Goal: Task Accomplishment & Management: Manage account settings

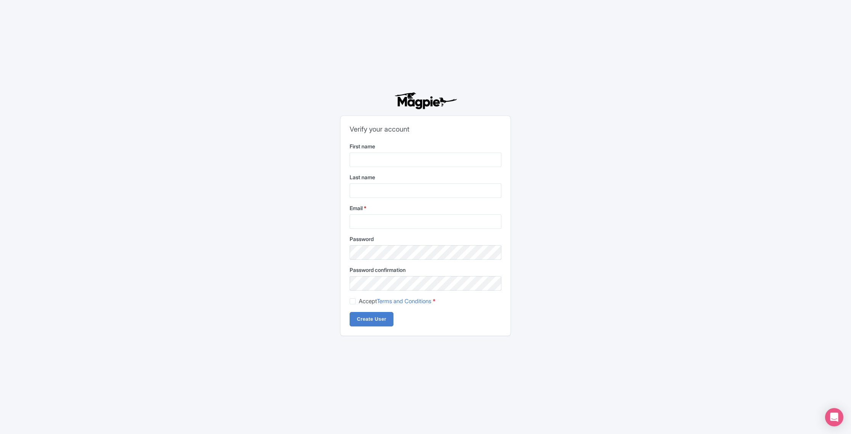
click at [432, 102] on img at bounding box center [425, 100] width 65 height 17
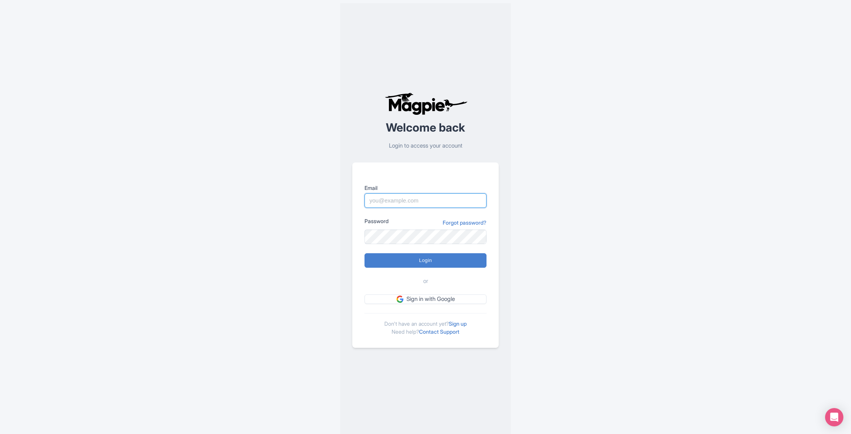
click at [386, 199] on input "Email" at bounding box center [426, 200] width 122 height 14
paste input "info@rebeccaadventuretravel.com"
type input "info@rebeccaadventuretravel.com"
click at [486, 271] on form "Email info@rebeccaadventuretravel.com Password Forgot password? Login or Sign i…" at bounding box center [426, 244] width 122 height 120
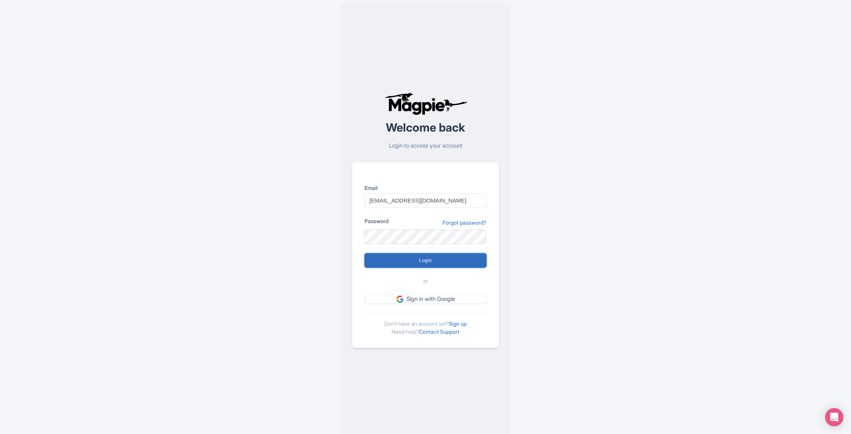
click at [480, 263] on input "Login" at bounding box center [426, 260] width 122 height 14
type input "Logging in..."
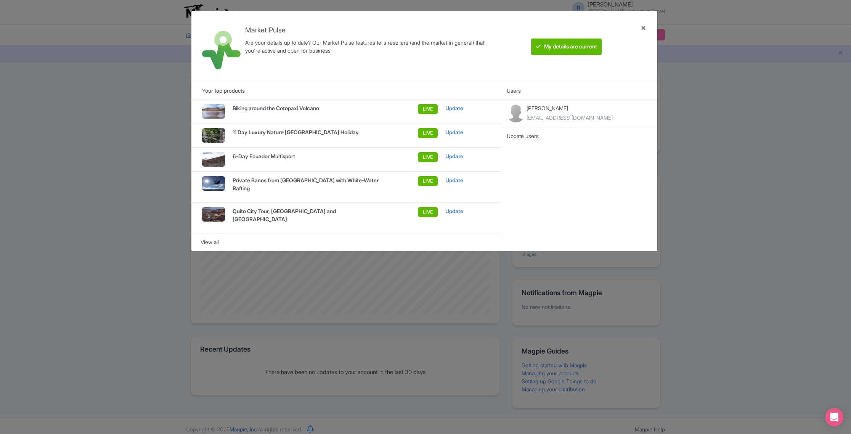
click at [647, 27] on div at bounding box center [644, 46] width 18 height 58
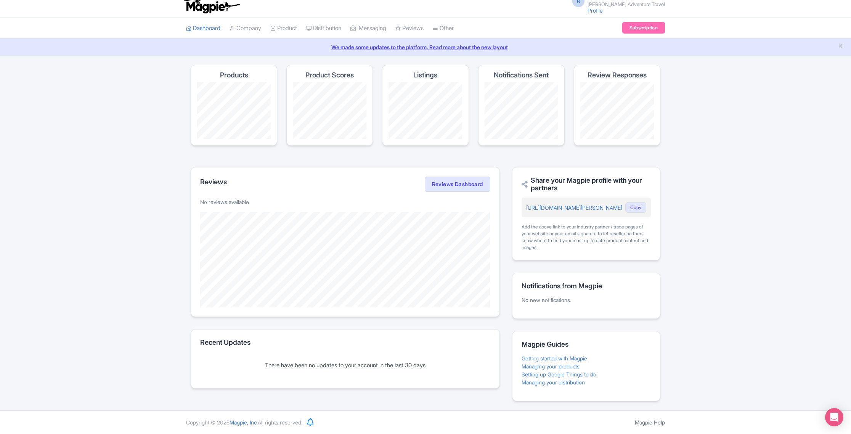
scroll to position [6, 0]
click at [282, 29] on link "Product" at bounding box center [283, 29] width 27 height 21
click at [296, 47] on link "My Products" at bounding box center [307, 48] width 72 height 12
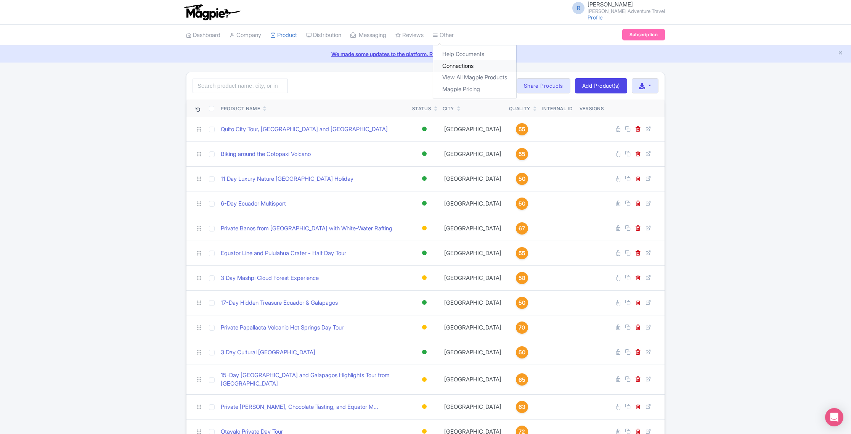
click at [462, 66] on link "Connections" at bounding box center [474, 66] width 83 height 12
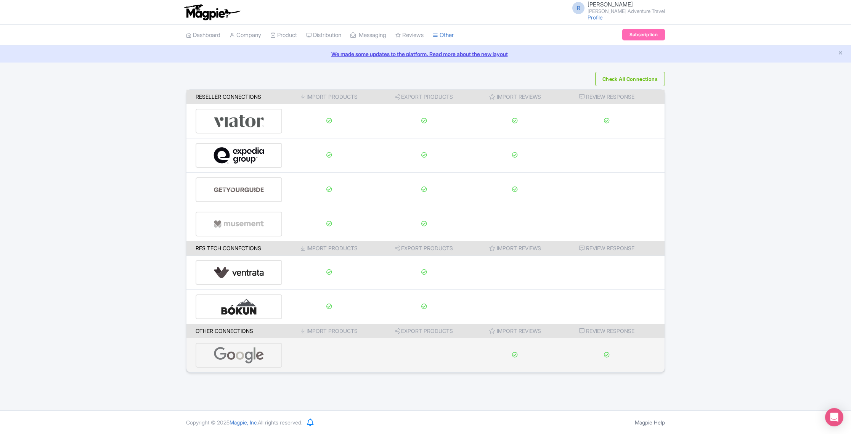
click at [259, 356] on img at bounding box center [239, 355] width 51 height 23
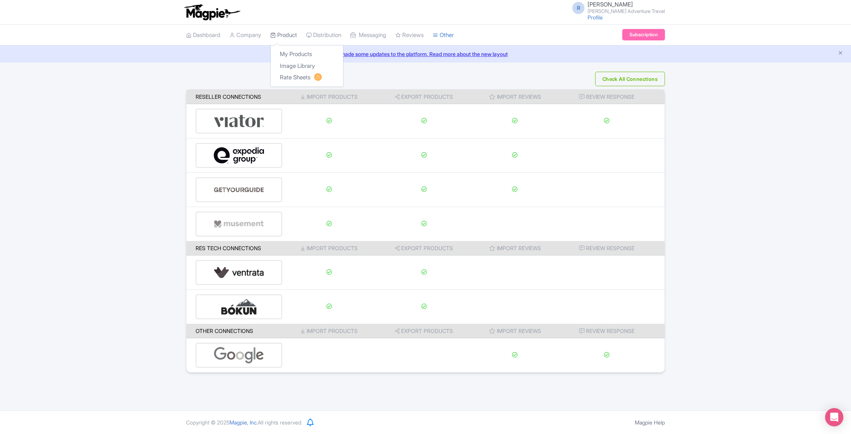
click at [295, 34] on link "Product" at bounding box center [283, 35] width 27 height 21
click at [295, 49] on link "My Products" at bounding box center [307, 54] width 72 height 12
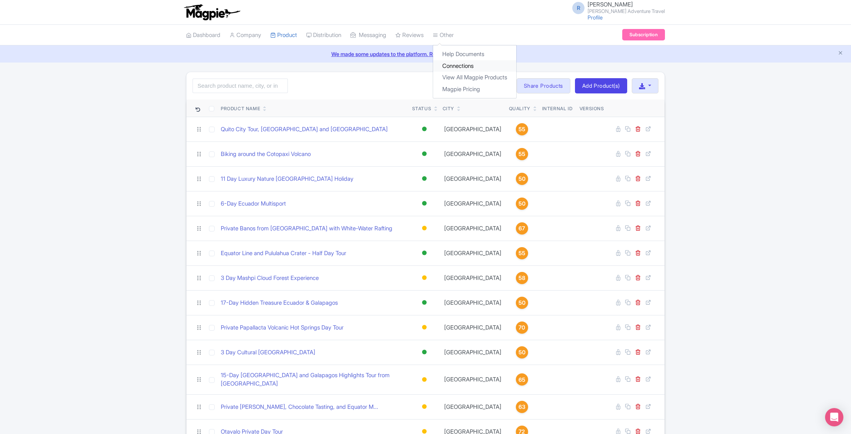
click at [468, 66] on link "Connections" at bounding box center [474, 66] width 83 height 12
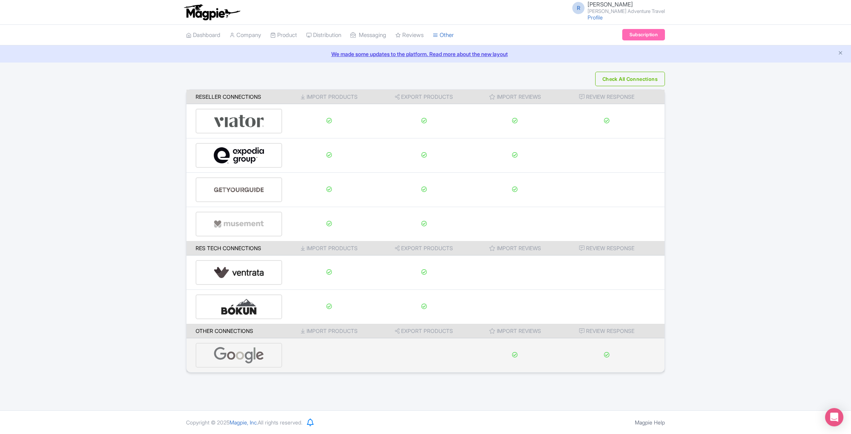
click at [237, 356] on img at bounding box center [239, 355] width 51 height 23
click at [231, 349] on img at bounding box center [239, 355] width 51 height 23
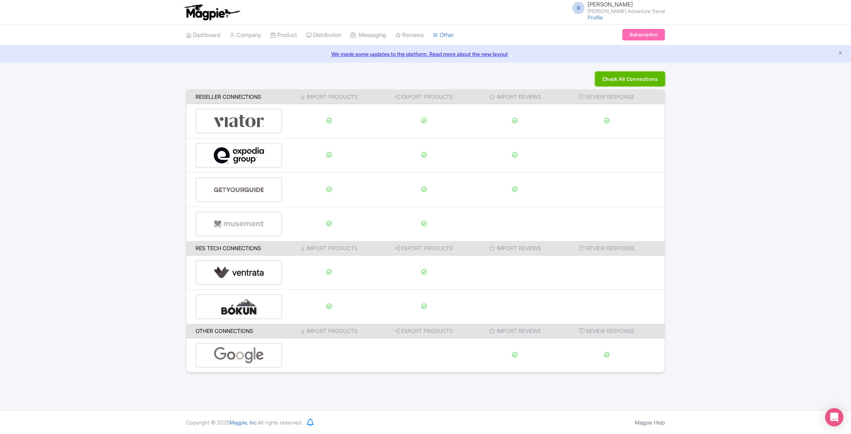
click at [635, 79] on button "Check All Connections" at bounding box center [630, 79] width 70 height 14
